Goal: Check status

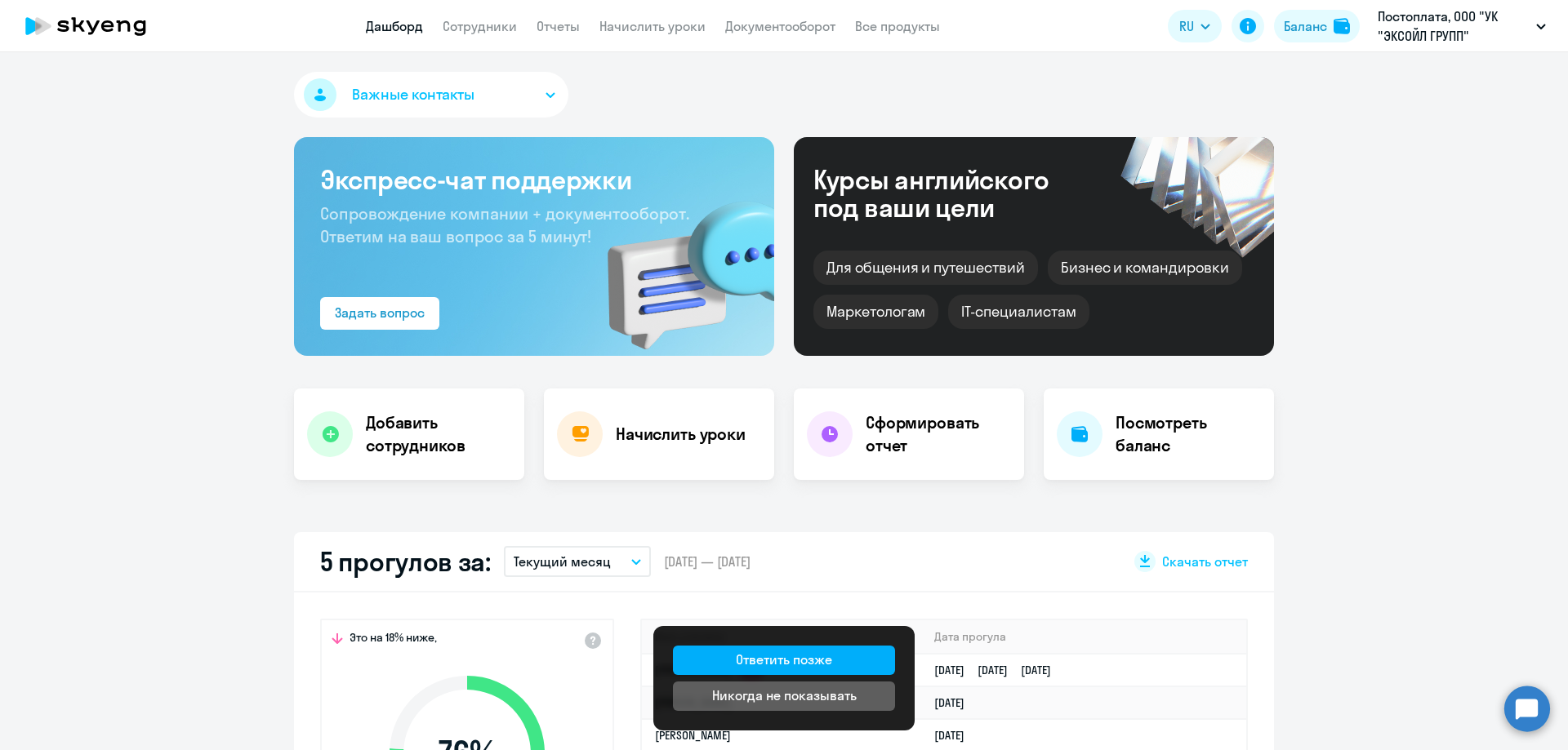
select select "30"
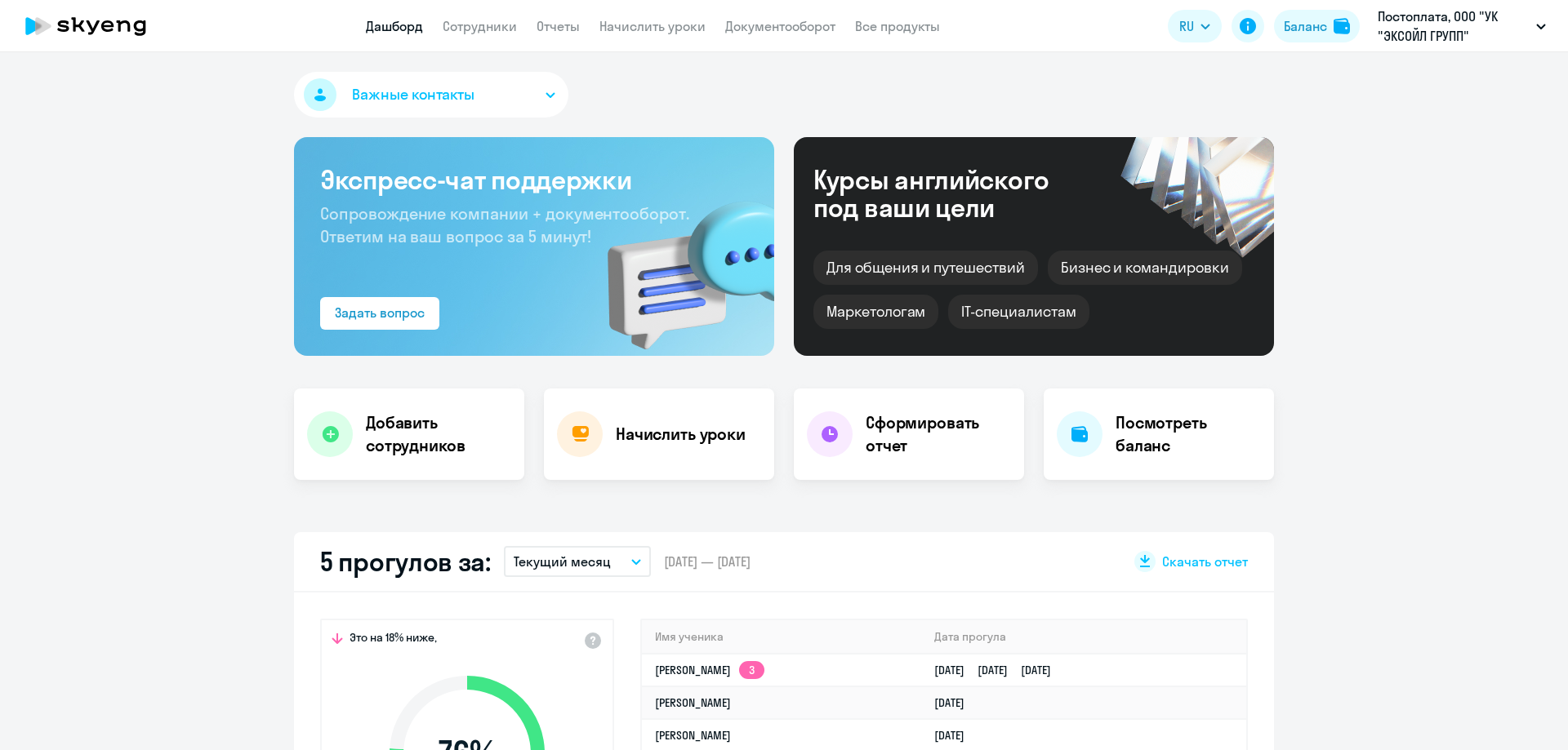
select select "30"
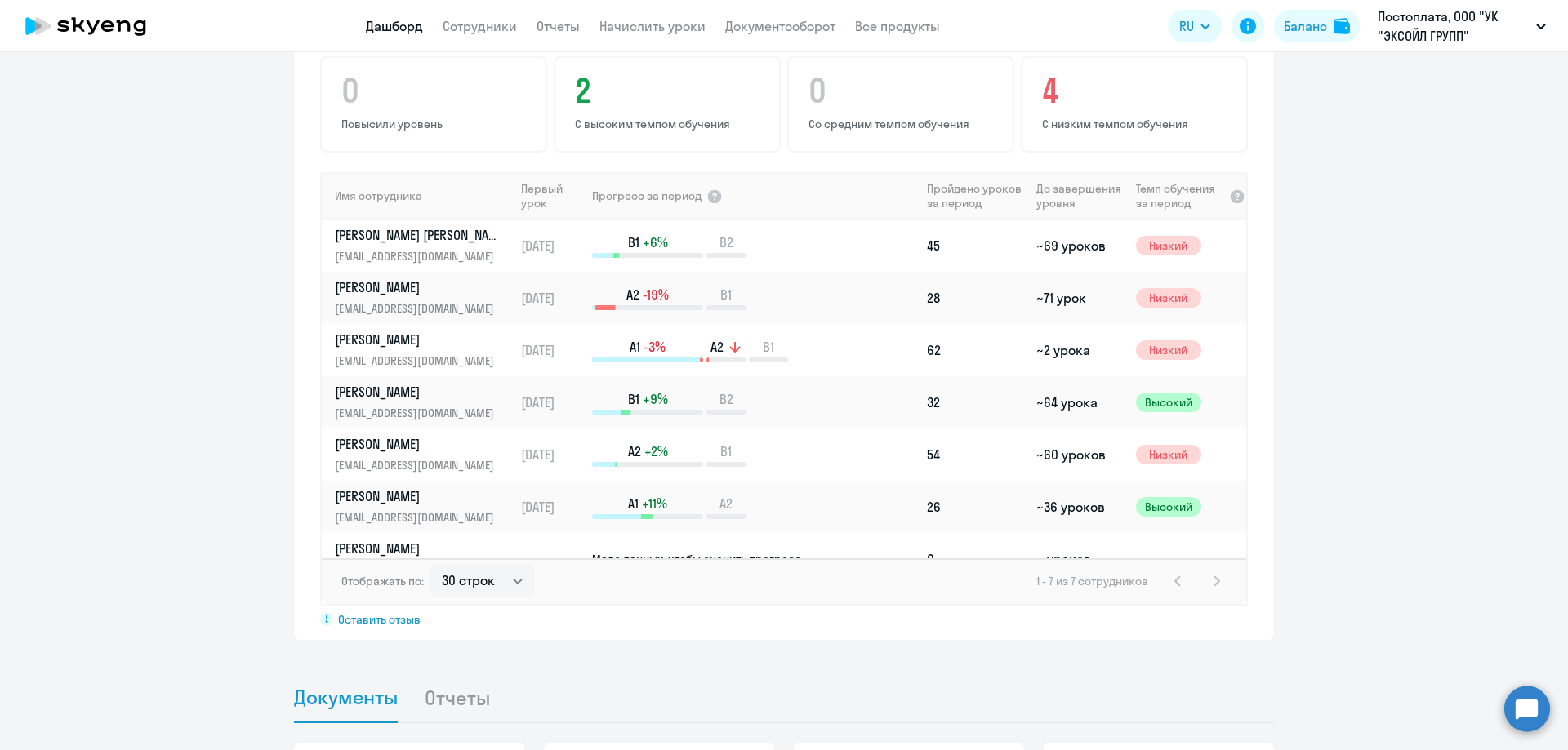
scroll to position [1062, 0]
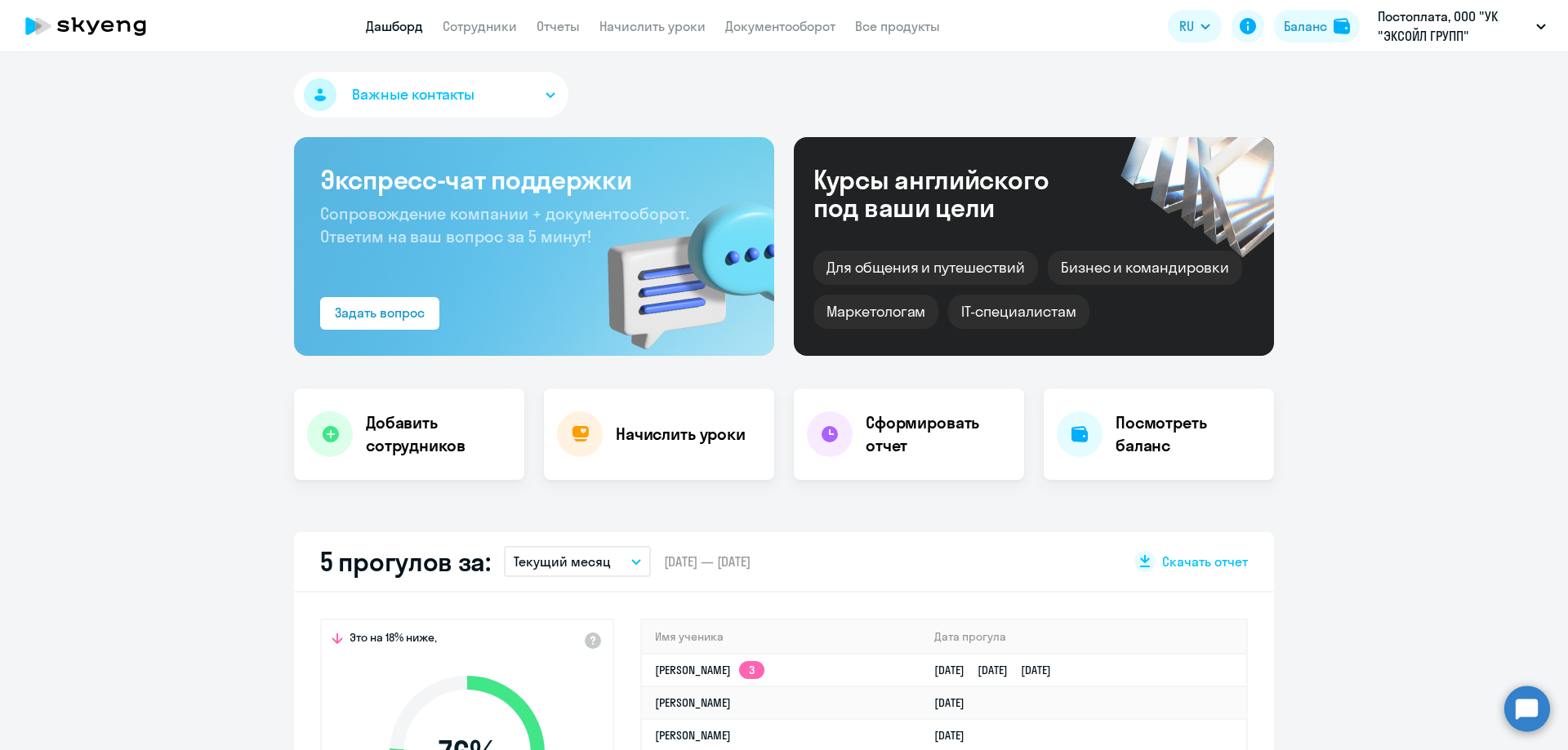
select select "30"
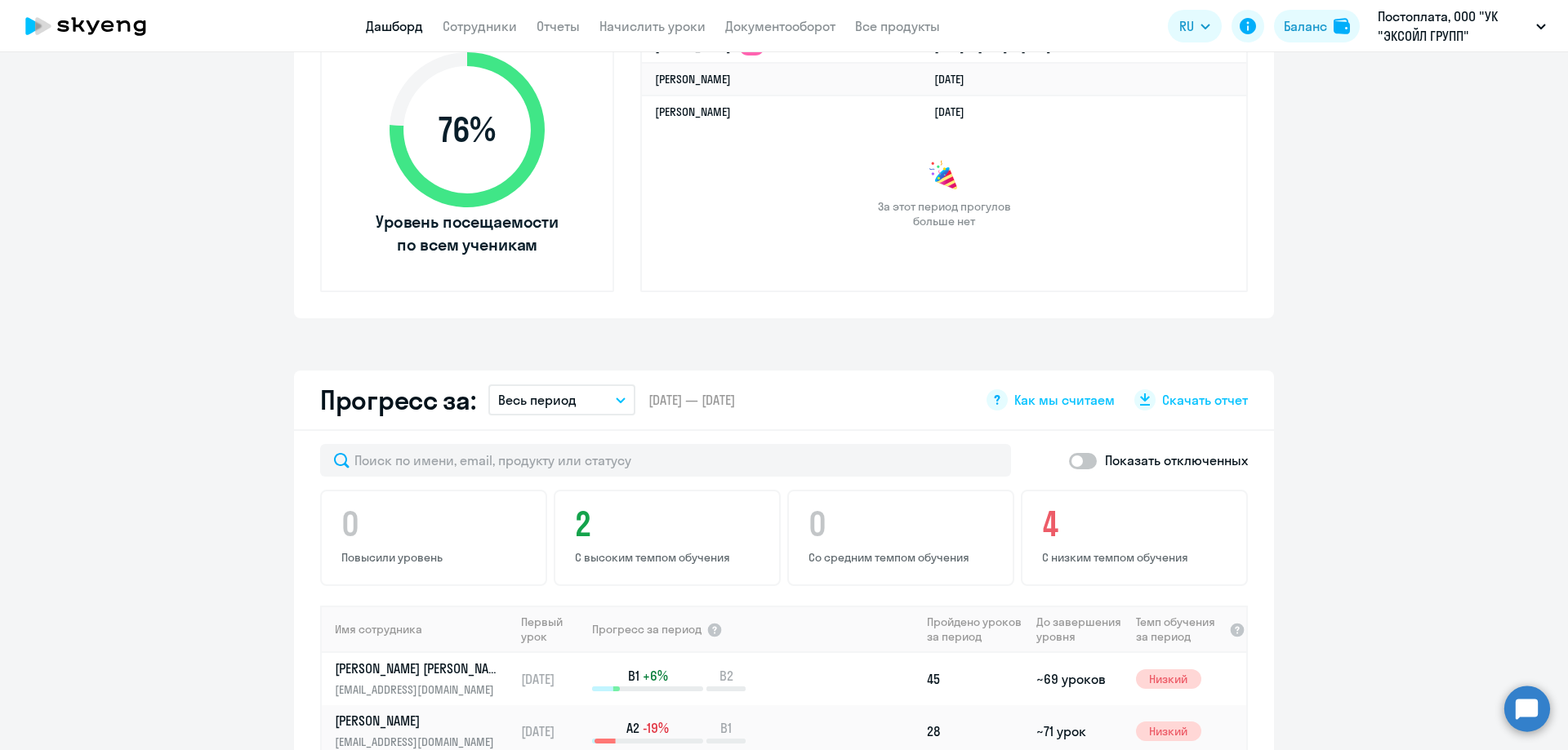
scroll to position [653, 0]
